Goal: Entertainment & Leisure: Consume media (video, audio)

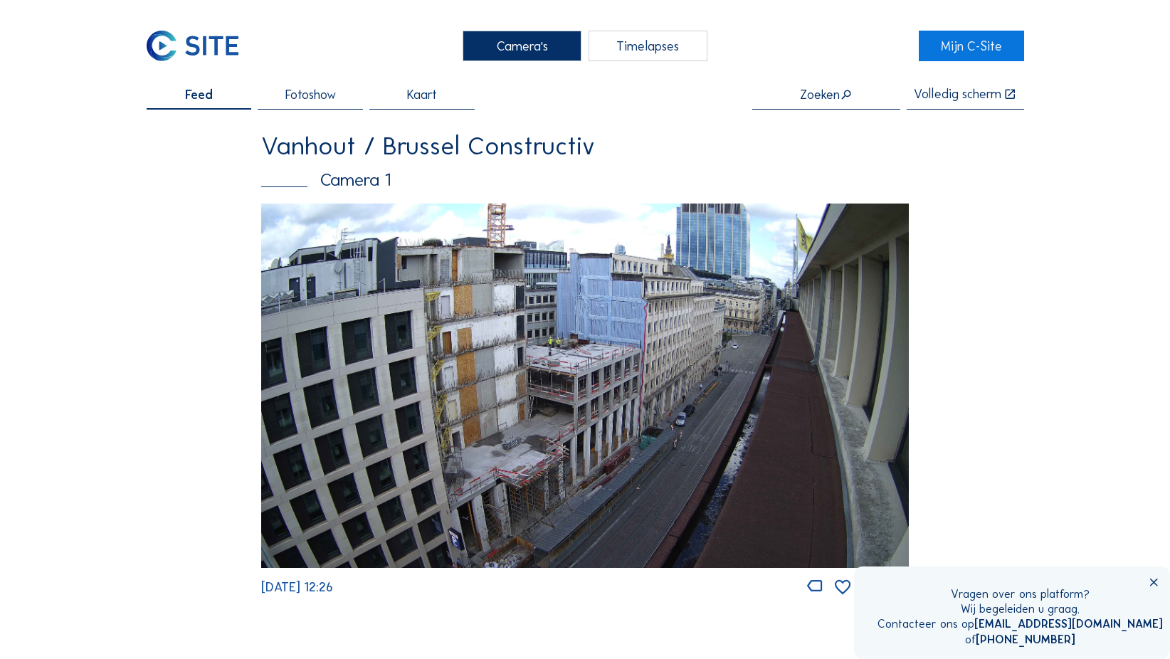
click at [545, 378] on img at bounding box center [584, 386] width 647 height 364
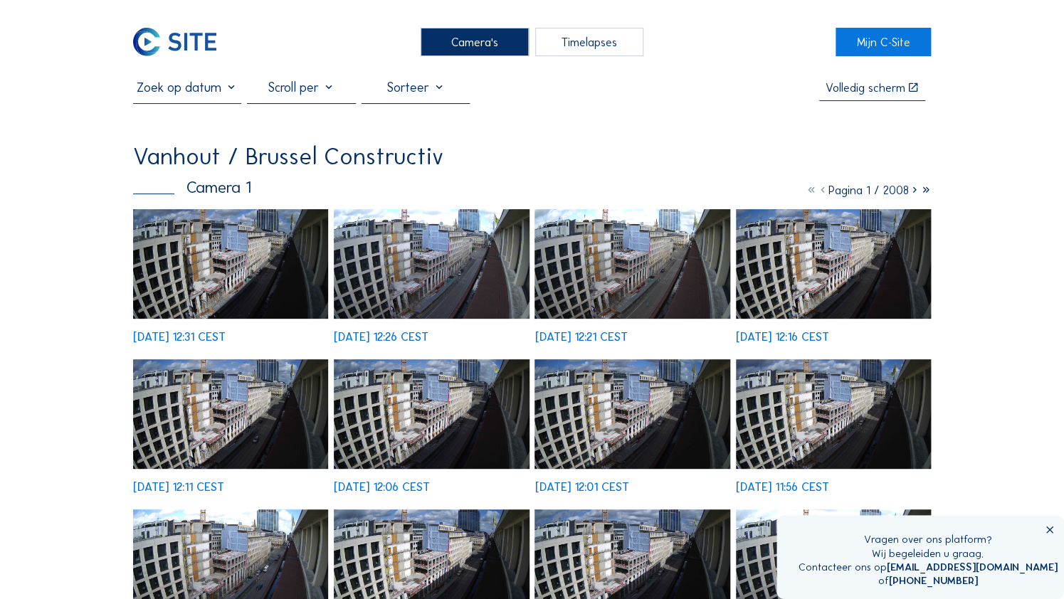
click at [1046, 527] on icon at bounding box center [1049, 531] width 11 height 12
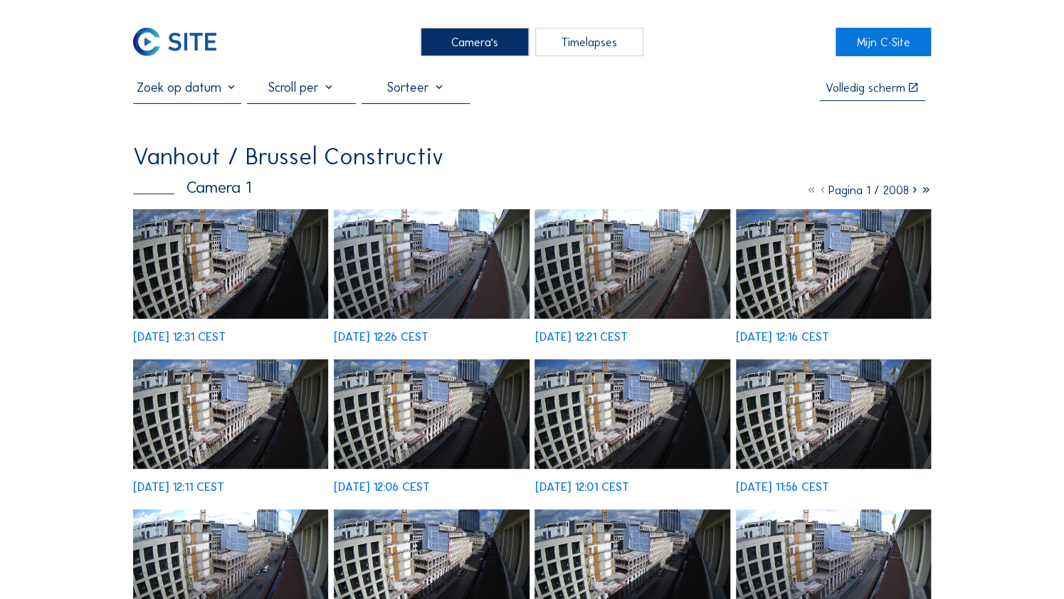
click at [597, 40] on div "Timelapses" at bounding box center [589, 42] width 108 height 28
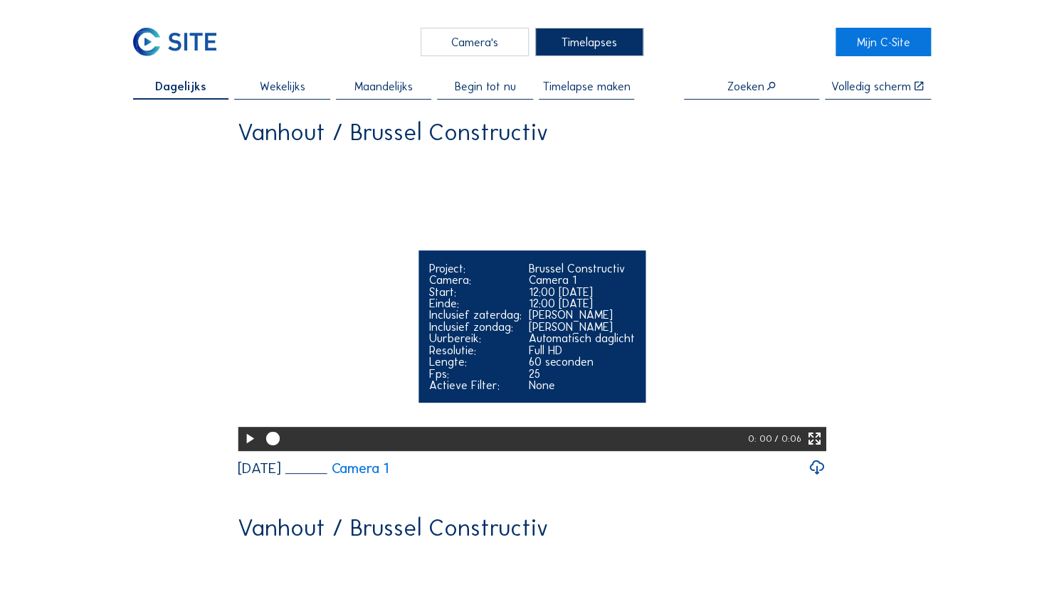
click at [246, 449] on icon at bounding box center [249, 439] width 16 height 20
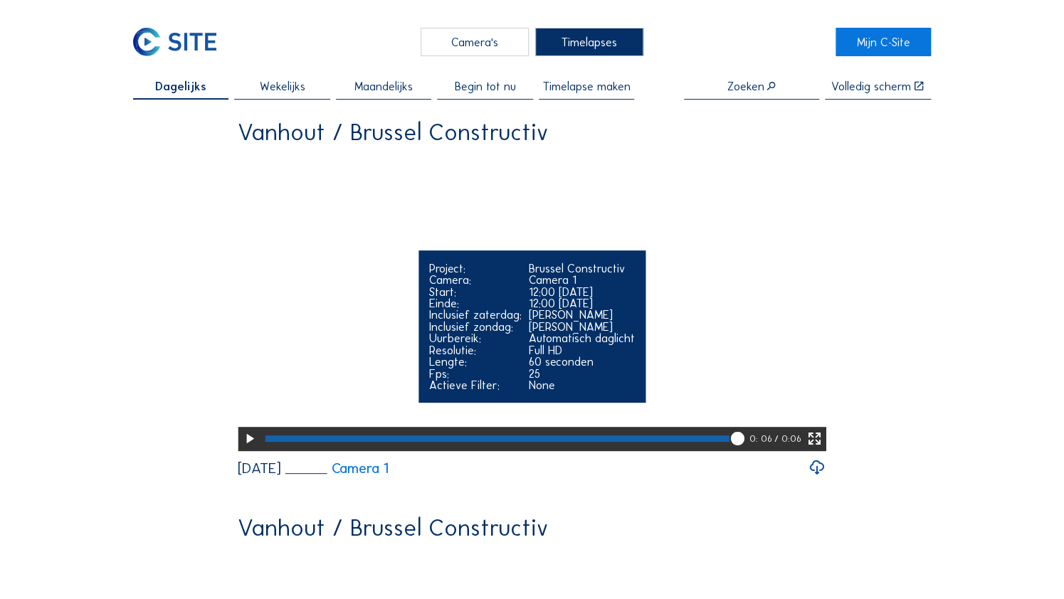
click at [243, 449] on icon at bounding box center [249, 439] width 16 height 20
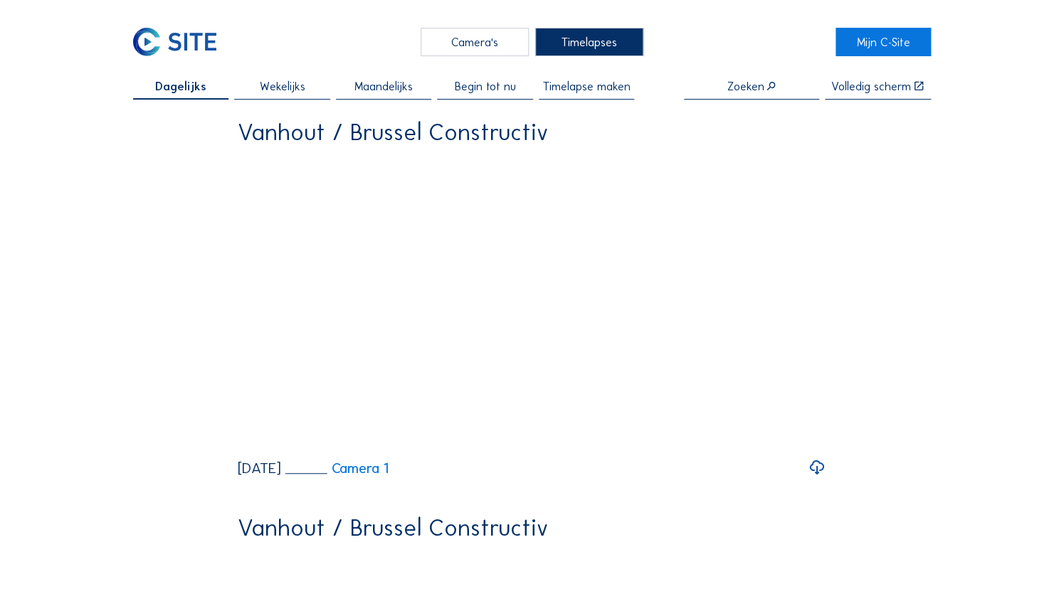
click at [284, 85] on span "Wekelijks" at bounding box center [283, 85] width 46 height 11
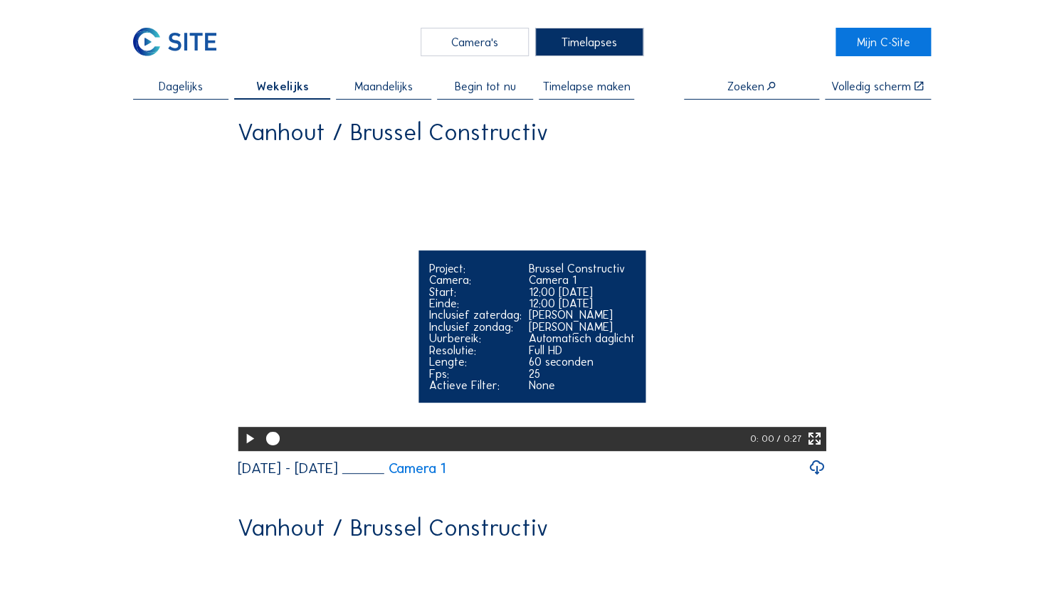
click at [242, 449] on icon at bounding box center [249, 439] width 16 height 20
